Goal: Task Accomplishment & Management: Manage account settings

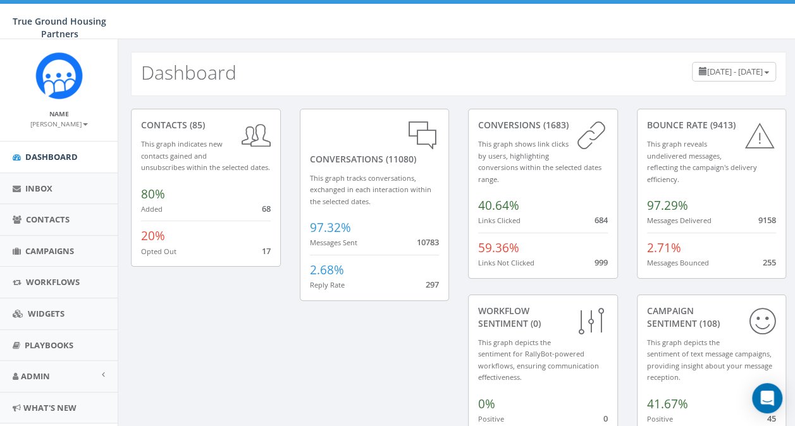
scroll to position [30, 0]
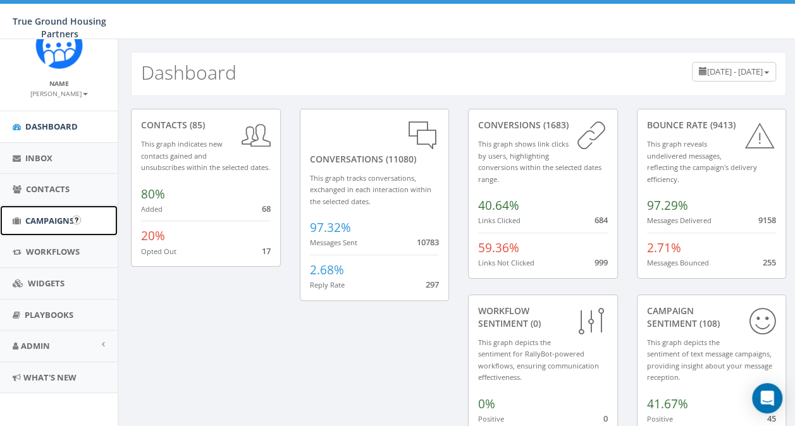
click at [51, 225] on link "Campaigns" at bounding box center [59, 221] width 118 height 31
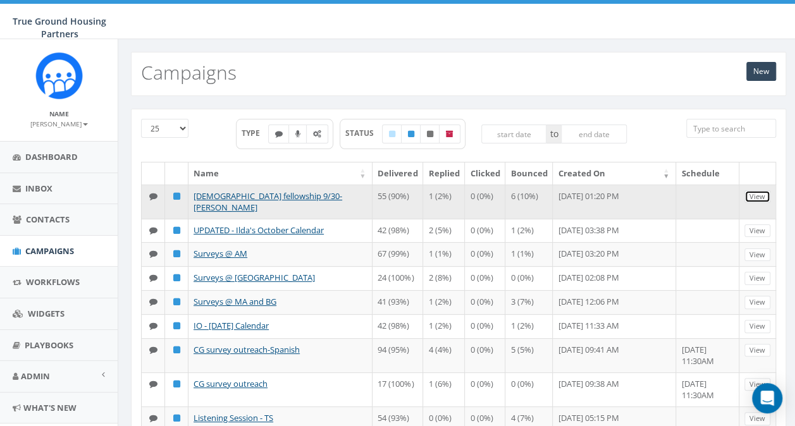
click at [763, 198] on link "View" at bounding box center [758, 196] width 26 height 13
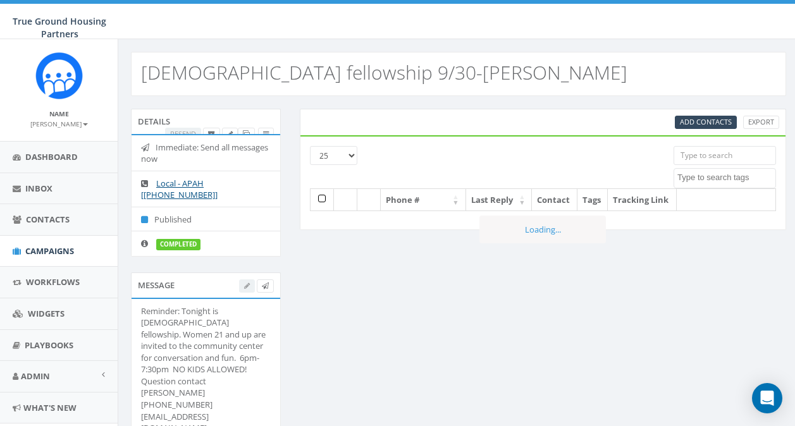
select select
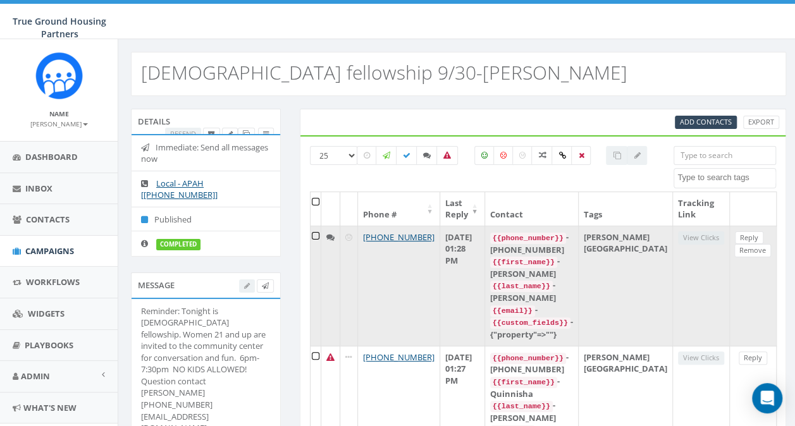
click at [333, 236] on icon at bounding box center [330, 237] width 8 height 8
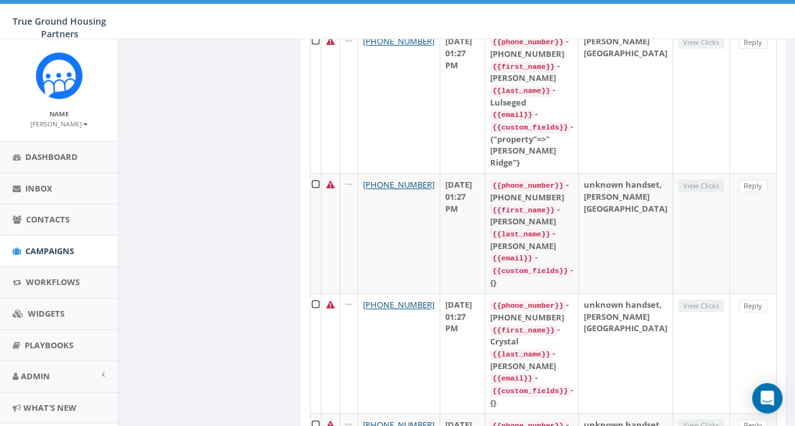
scroll to position [554, 0]
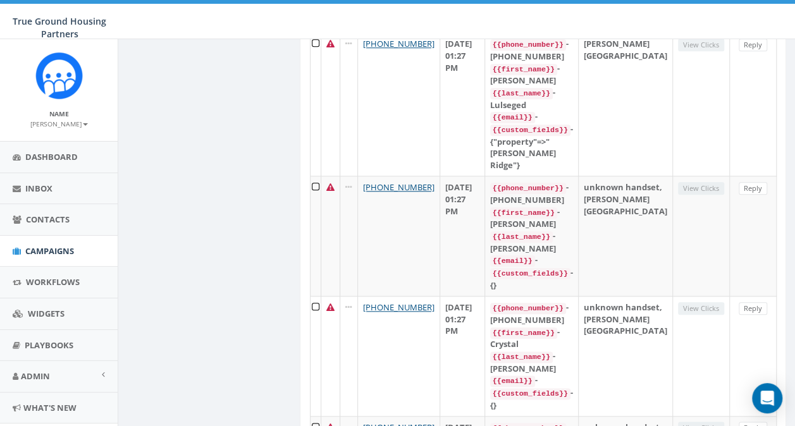
drag, startPoint x: 795, startPoint y: 143, endPoint x: 795, endPoint y: 113, distance: 29.7
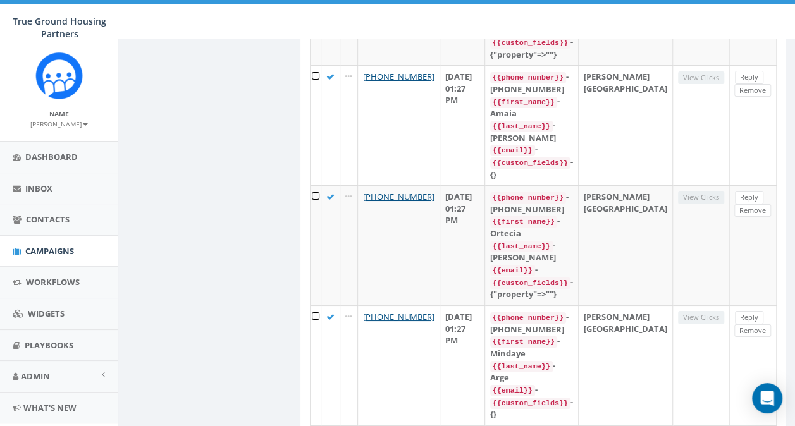
scroll to position [2231, 0]
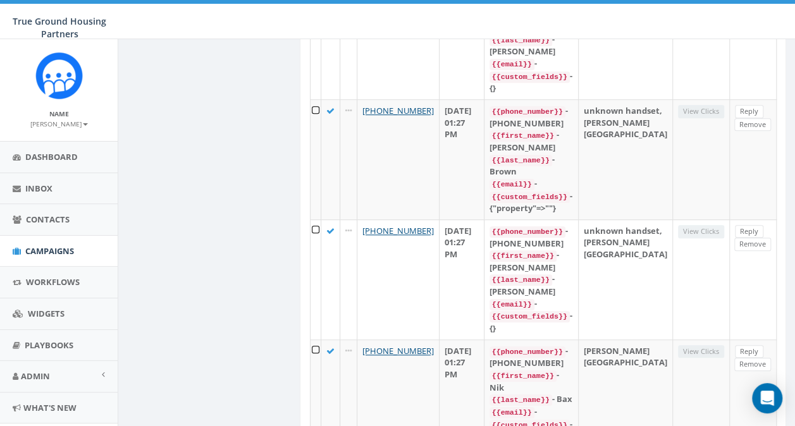
scroll to position [2784, 0]
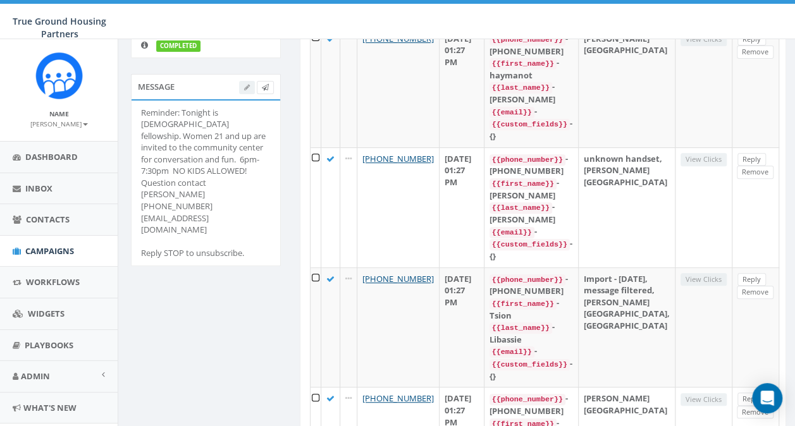
scroll to position [215, 0]
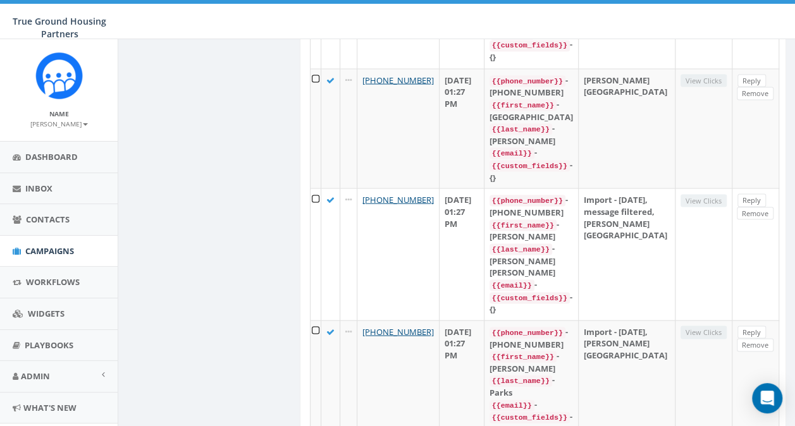
scroll to position [1149, 0]
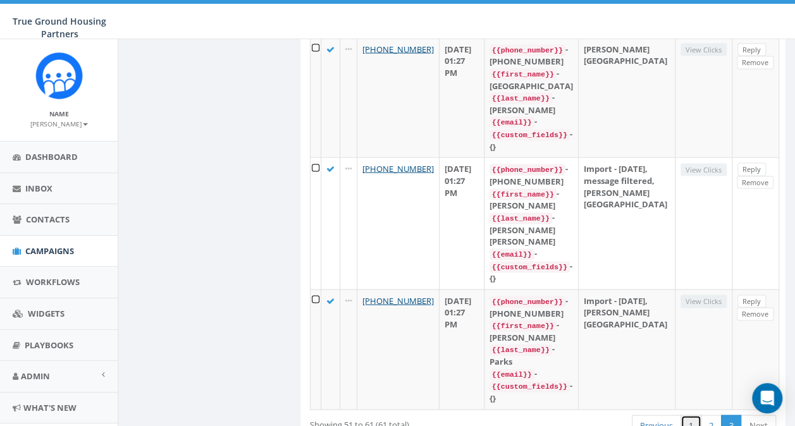
click at [691, 415] on link "1" at bounding box center [691, 425] width 21 height 21
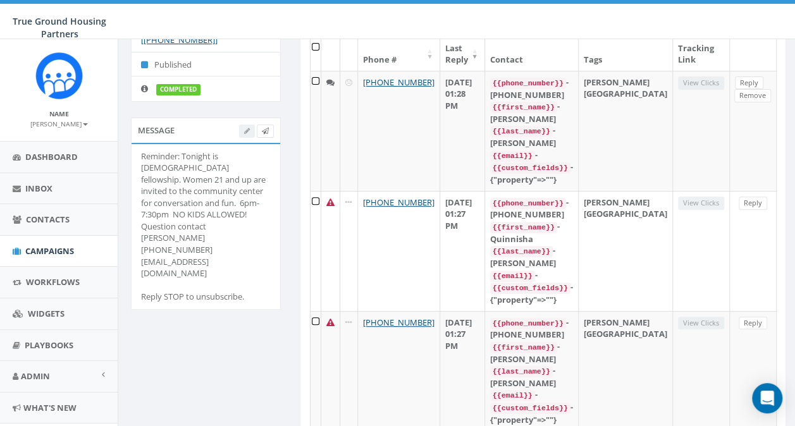
scroll to position [138, 0]
